Goal: Information Seeking & Learning: Learn about a topic

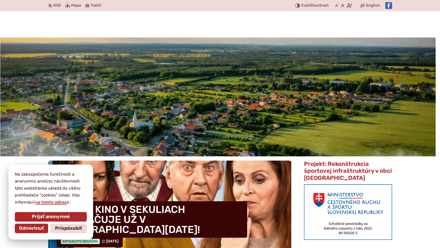
scroll to position [106, 0]
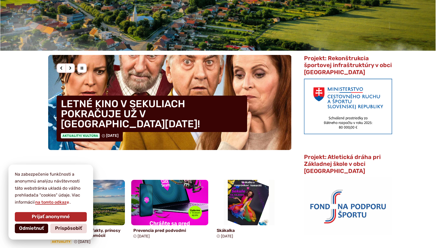
click at [38, 230] on span "Odmietnuť" at bounding box center [31, 229] width 25 height 6
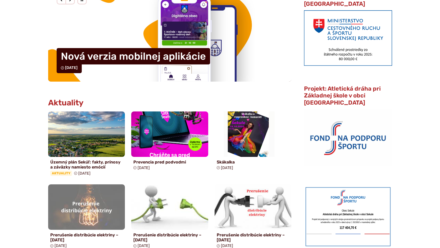
scroll to position [238, 0]
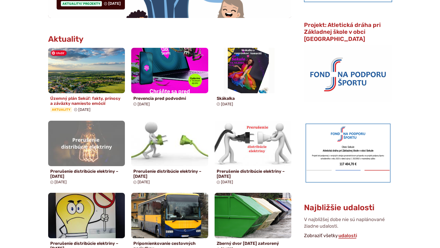
click at [71, 82] on img at bounding box center [86, 70] width 88 height 52
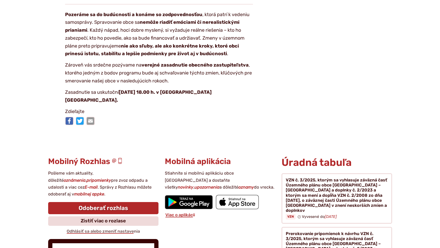
scroll to position [1057, 0]
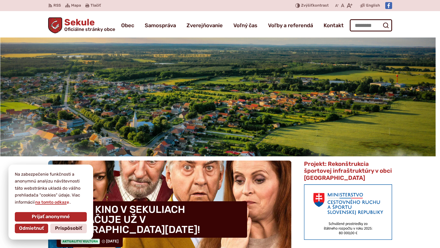
scroll to position [238, 0]
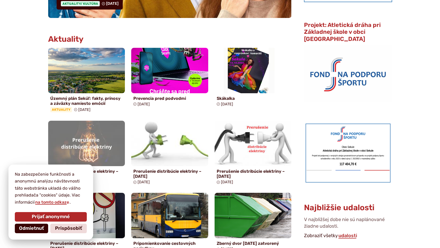
click at [41, 226] on span "Odmietnuť" at bounding box center [31, 229] width 25 height 6
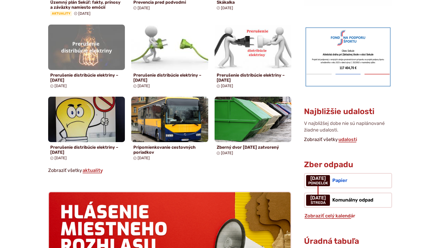
scroll to position [344, 0]
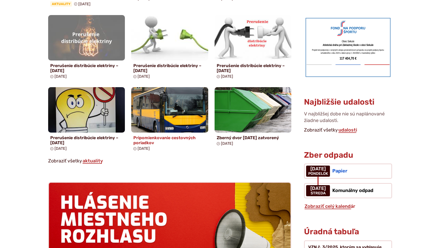
click at [140, 141] on h4 "Pripomienkovanie cestovných poriadkov" at bounding box center [169, 140] width 73 height 10
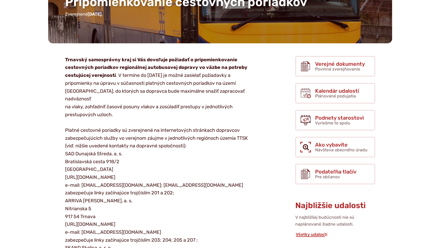
scroll to position [132, 0]
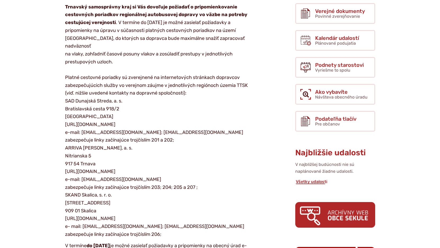
click at [109, 116] on p "Trnavský samosprávny kraj si Vás dovoľuje požiadať o pripomienkovanie cestovnýc…" at bounding box center [159, 120] width 188 height 235
click at [103, 125] on p "Trnavský samosprávny kraj si Vás dovoľuje požiadať o pripomienkovanie cestovnýc…" at bounding box center [159, 120] width 188 height 235
click at [100, 133] on p "Trnavský samosprávny kraj si Vás dovoľuje požiadať o pripomienkovanie cestovnýc…" at bounding box center [159, 120] width 188 height 235
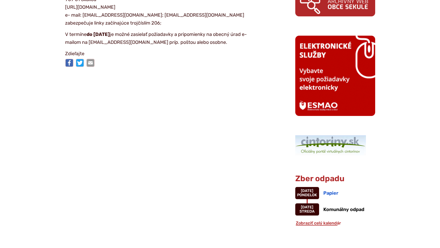
scroll to position [449, 0]
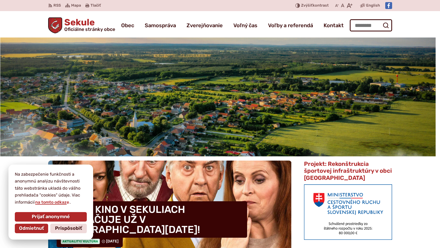
scroll to position [344, 0]
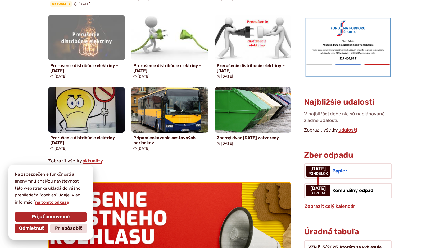
drag, startPoint x: 36, startPoint y: 229, endPoint x: 61, endPoint y: 224, distance: 26.2
click at [38, 229] on span "Odmietnuť" at bounding box center [31, 229] width 25 height 6
